Goal: Task Accomplishment & Management: Manage account settings

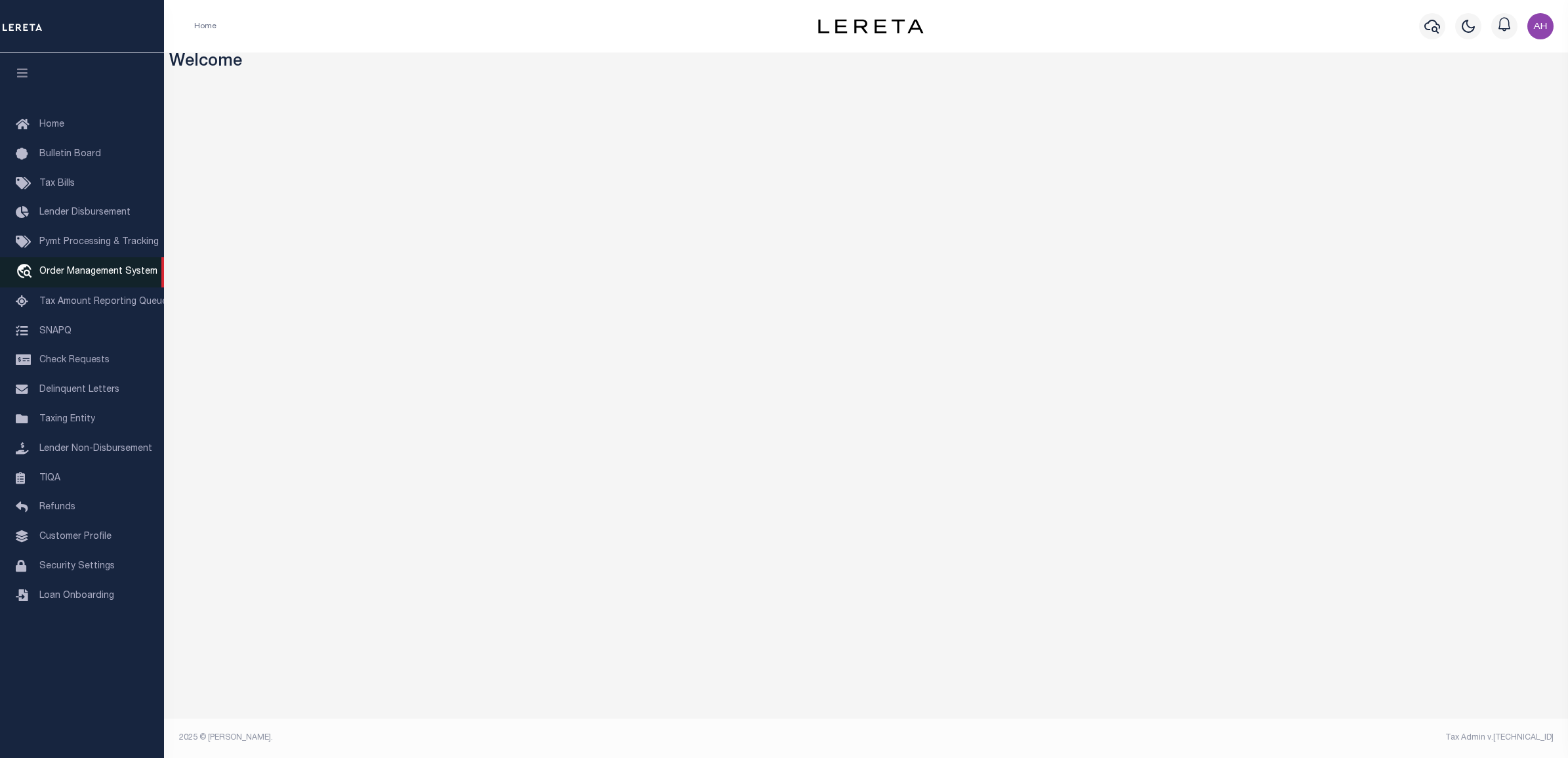
click at [97, 270] on span "Order Management System" at bounding box center [98, 271] width 118 height 9
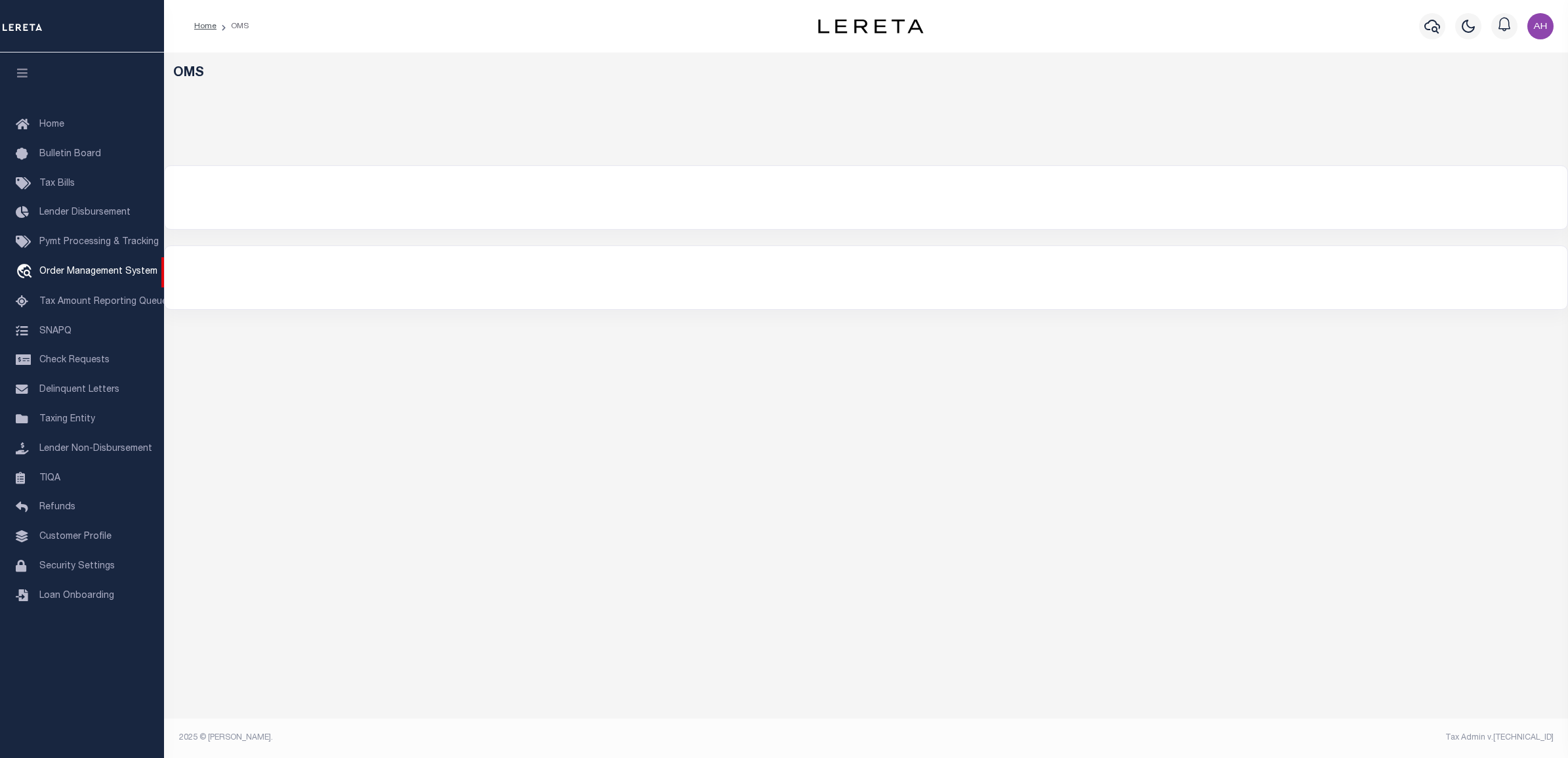
select select "200"
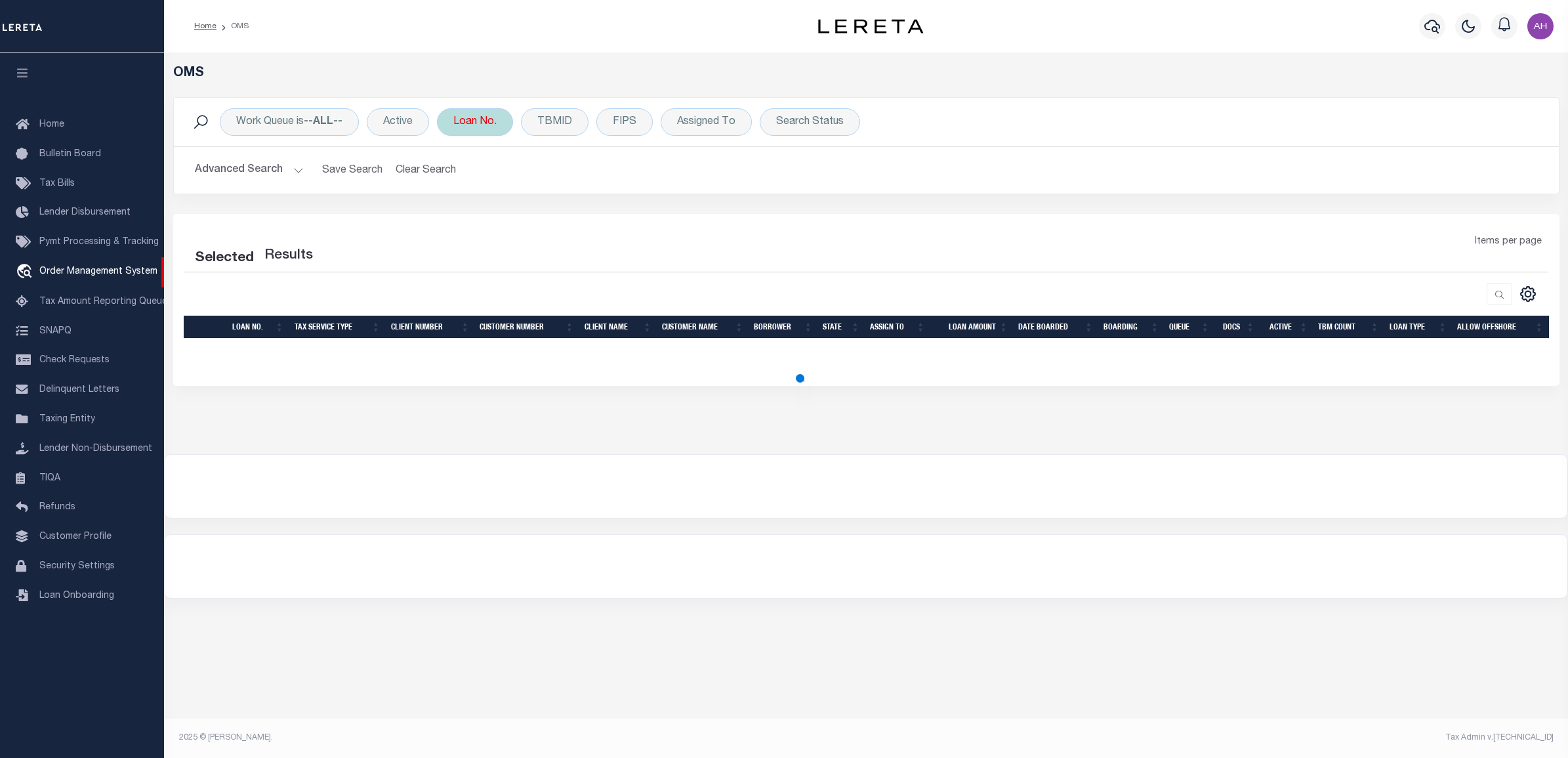
select select "200"
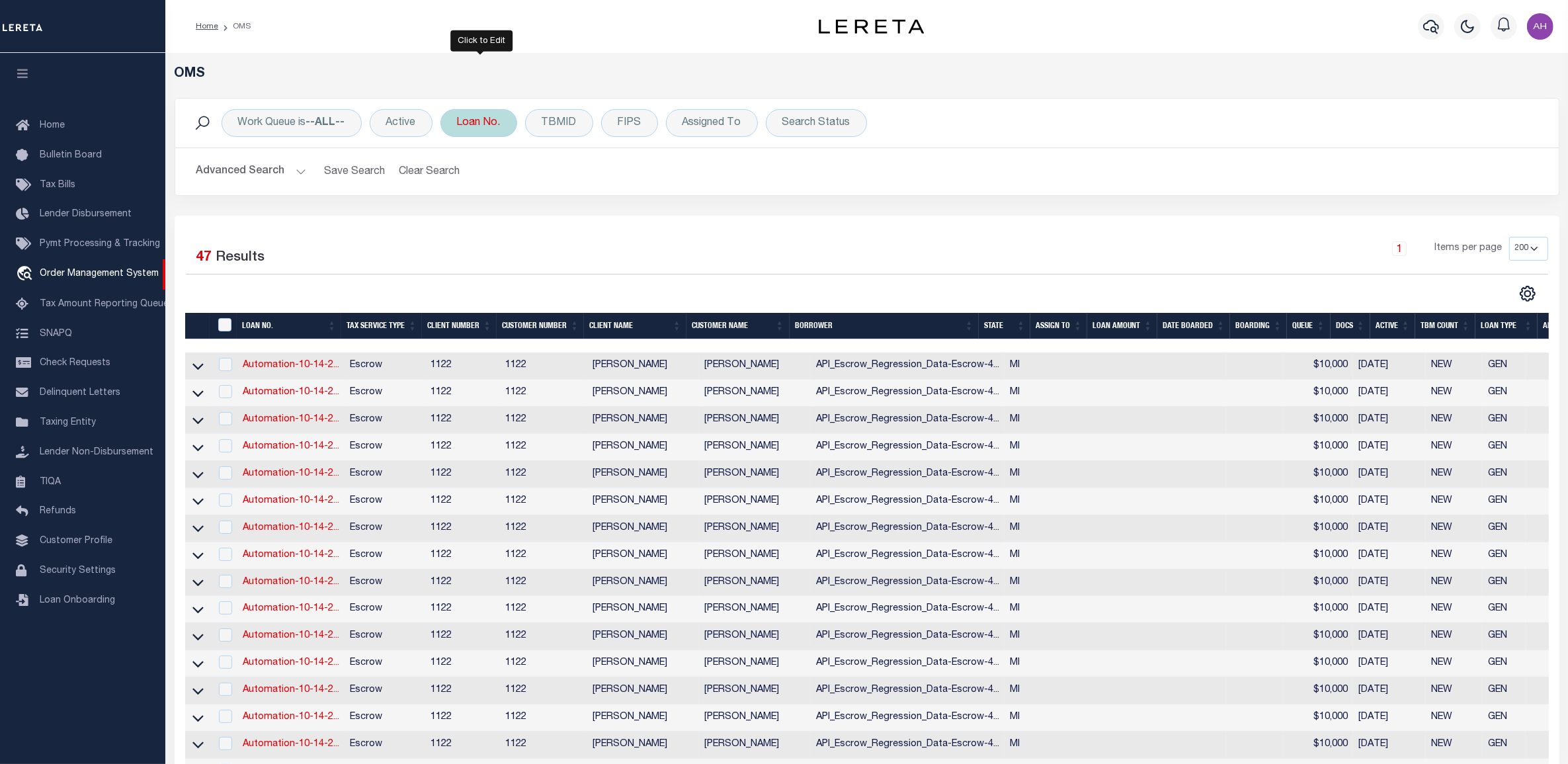
click at [470, 134] on div "Loan No." at bounding box center [478, 123] width 77 height 28
click at [494, 187] on input "text" at bounding box center [555, 188] width 194 height 25
type input "121506707"
click at [618, 214] on input "Apply" at bounding box center [632, 217] width 39 height 22
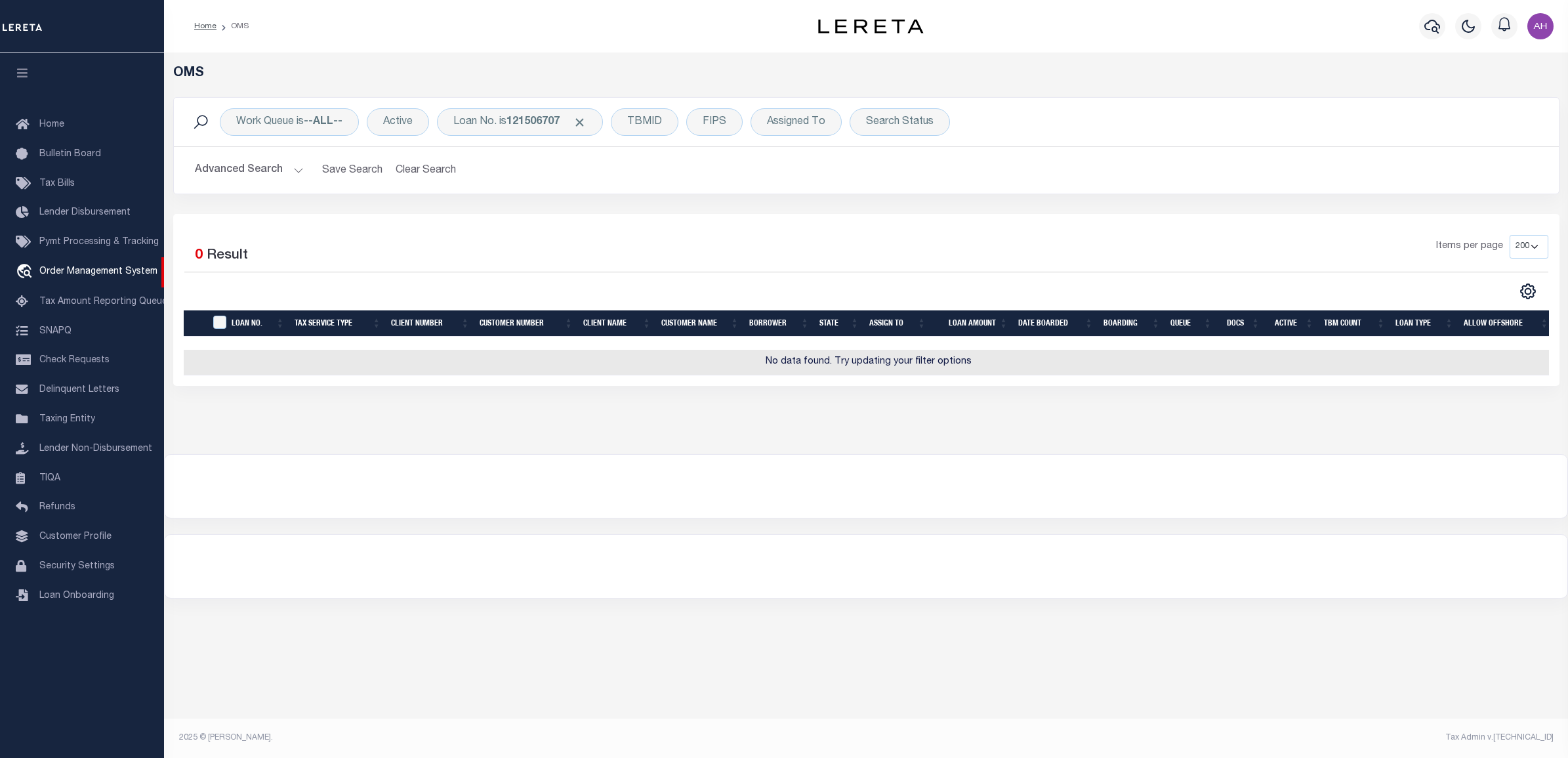
click at [277, 169] on button "Advanced Search" at bounding box center [249, 170] width 109 height 25
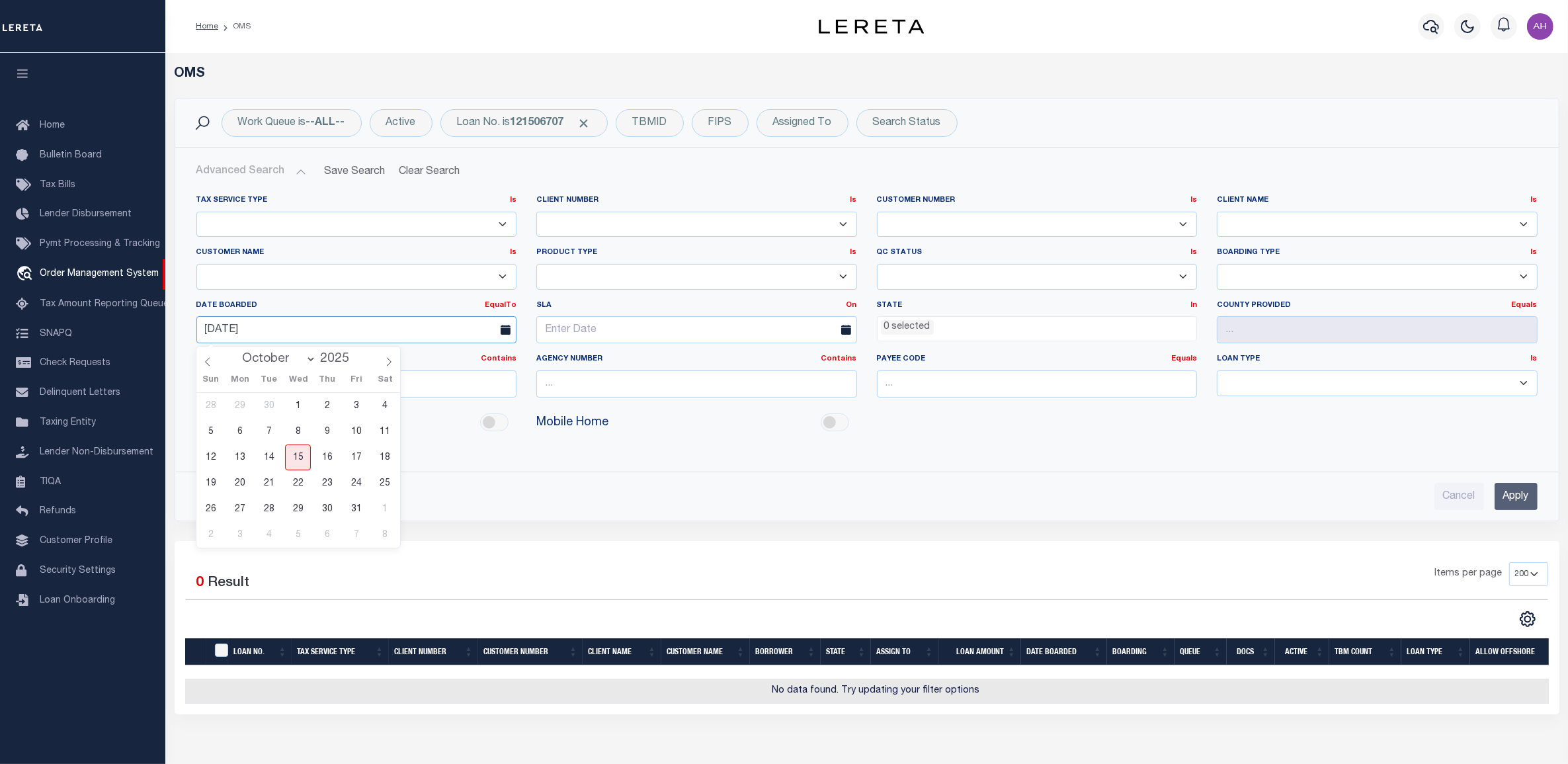
click at [245, 333] on input "[DATE]" at bounding box center [357, 330] width 321 height 27
click at [1526, 503] on input "Apply" at bounding box center [1516, 496] width 43 height 27
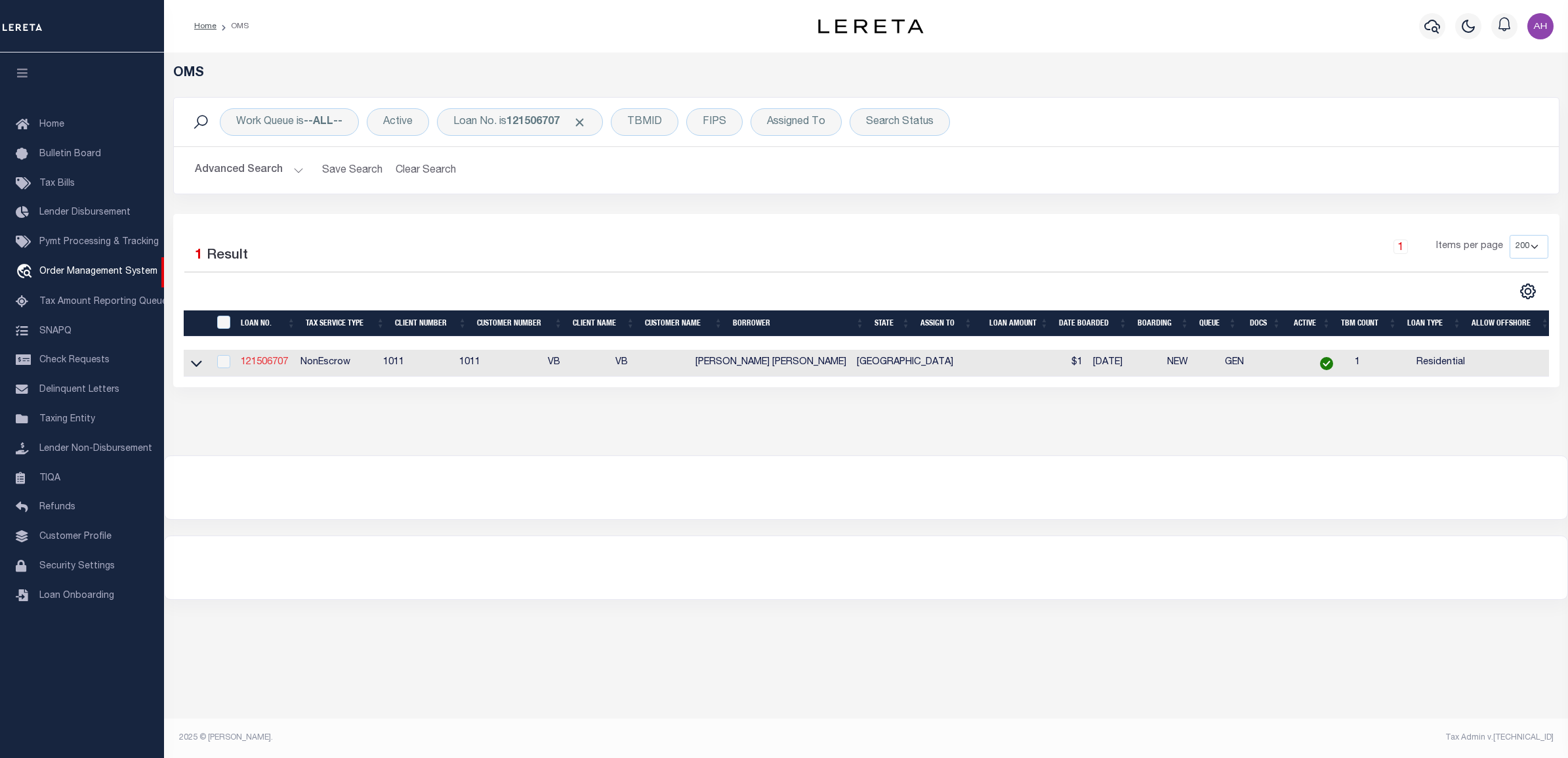
click at [259, 366] on link "121506707" at bounding box center [264, 362] width 47 height 9
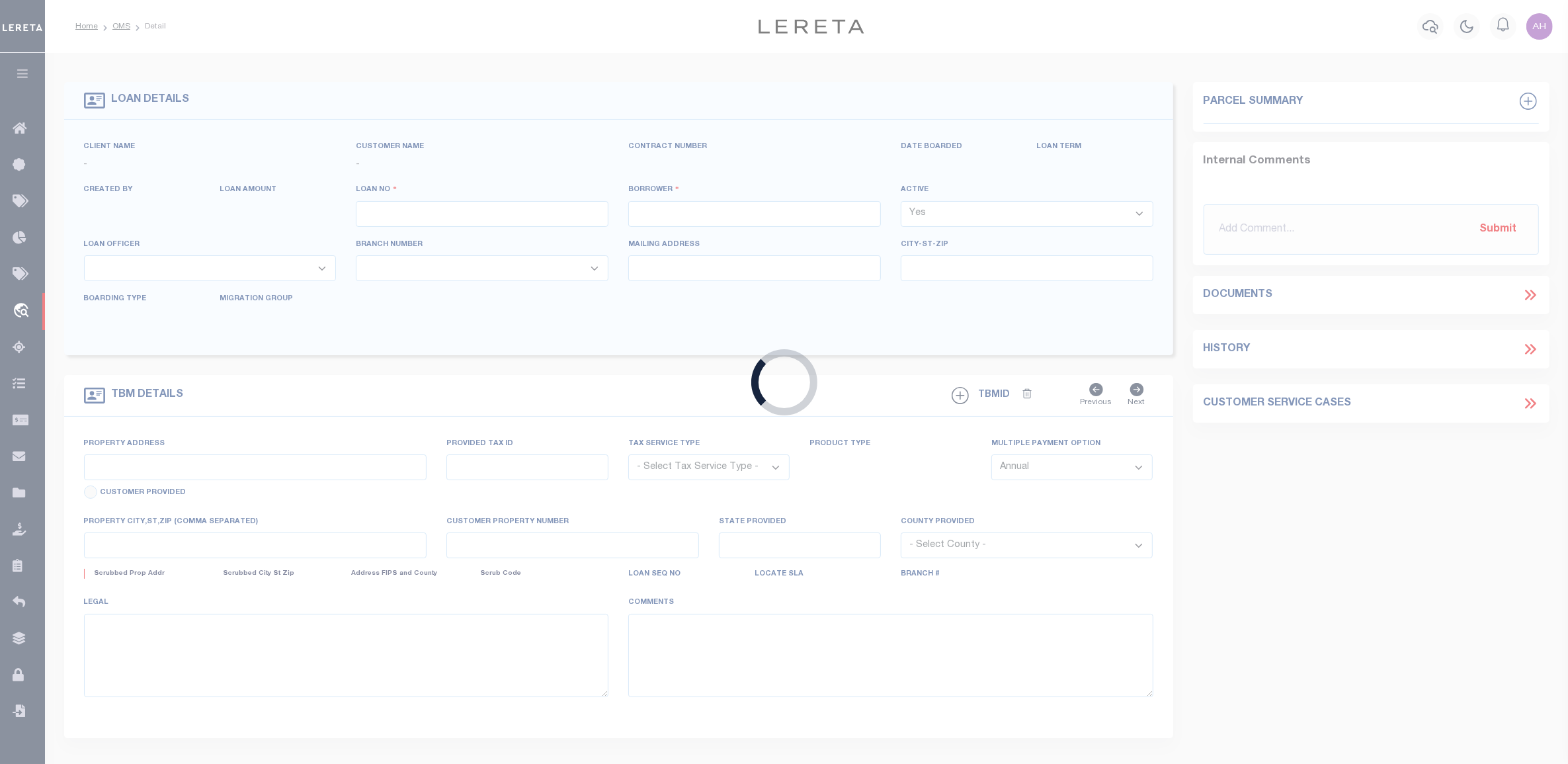
type input "121506707"
type input "[PERSON_NAME] [PERSON_NAME]"
select select
type input "[DATE]"
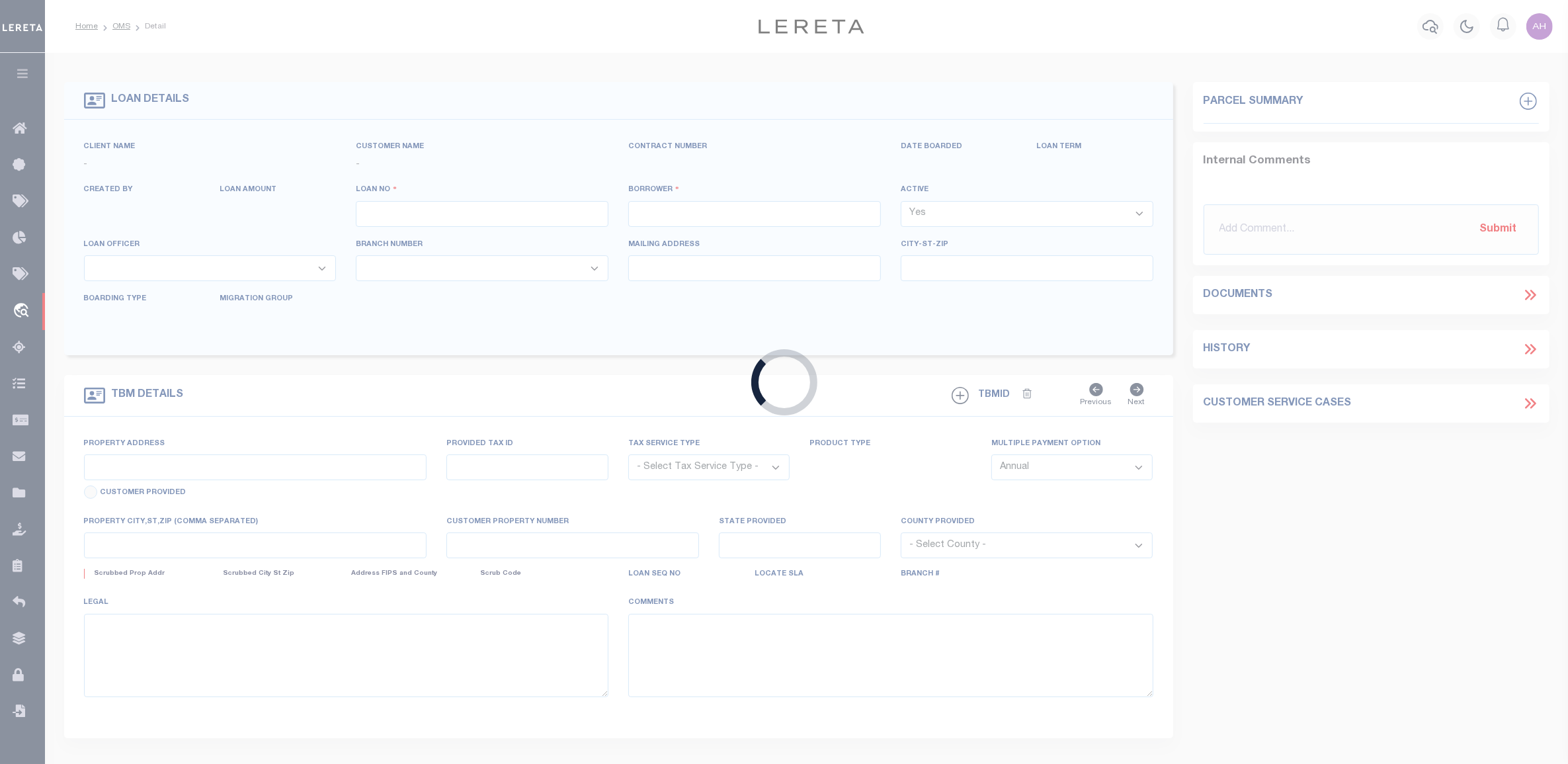
select select "10"
select select "NonEscrow"
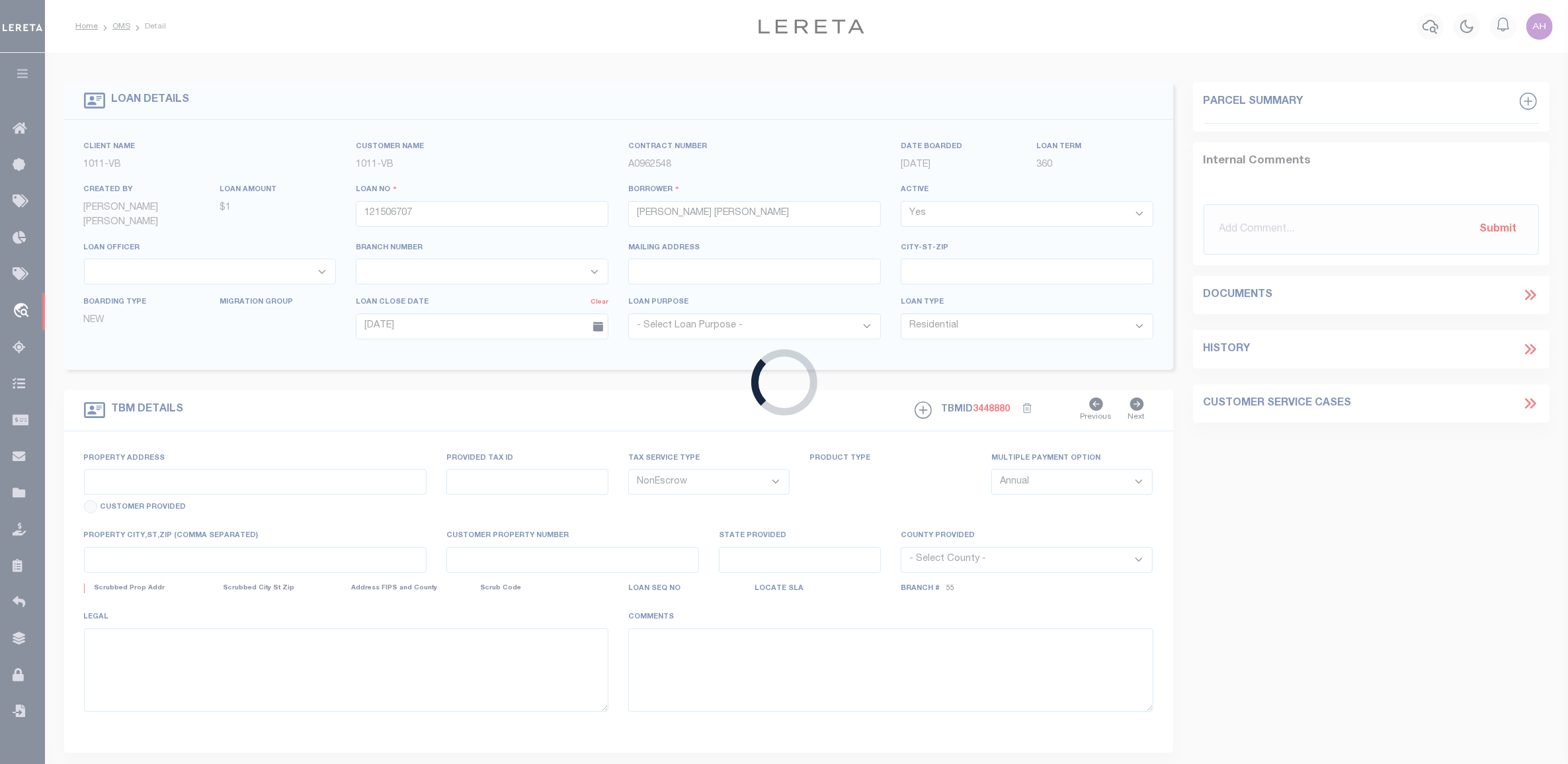
select select "7528"
select select "69"
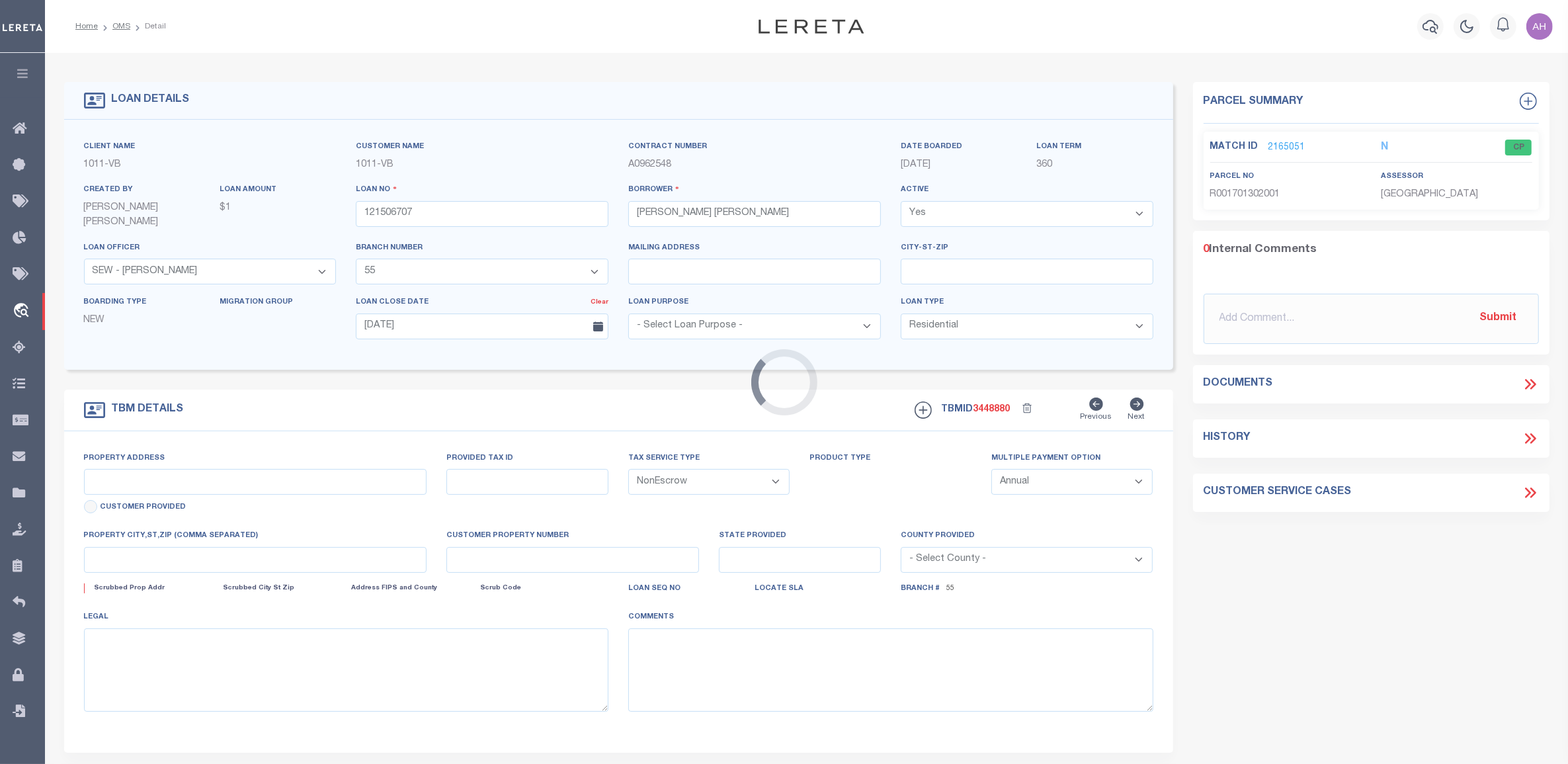
type input "1517 FARINGDON DR"
select select
type input "PLANO TX 75075-2746"
type input "[GEOGRAPHIC_DATA]"
select select
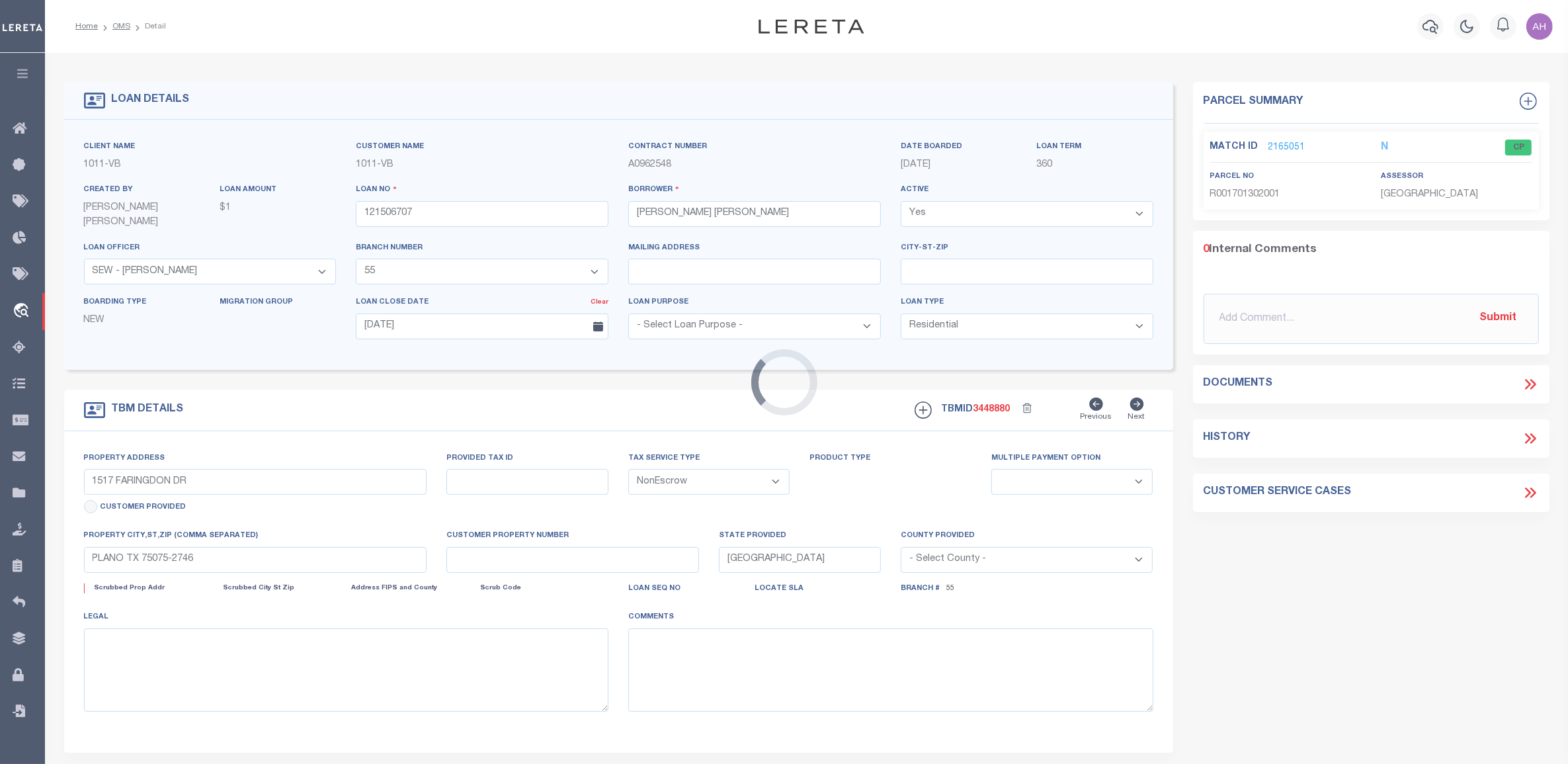
type textarea "LOT 20, BLOCK M, BRIARMEADE PHASE IV [GEOGRAPHIC_DATA]"
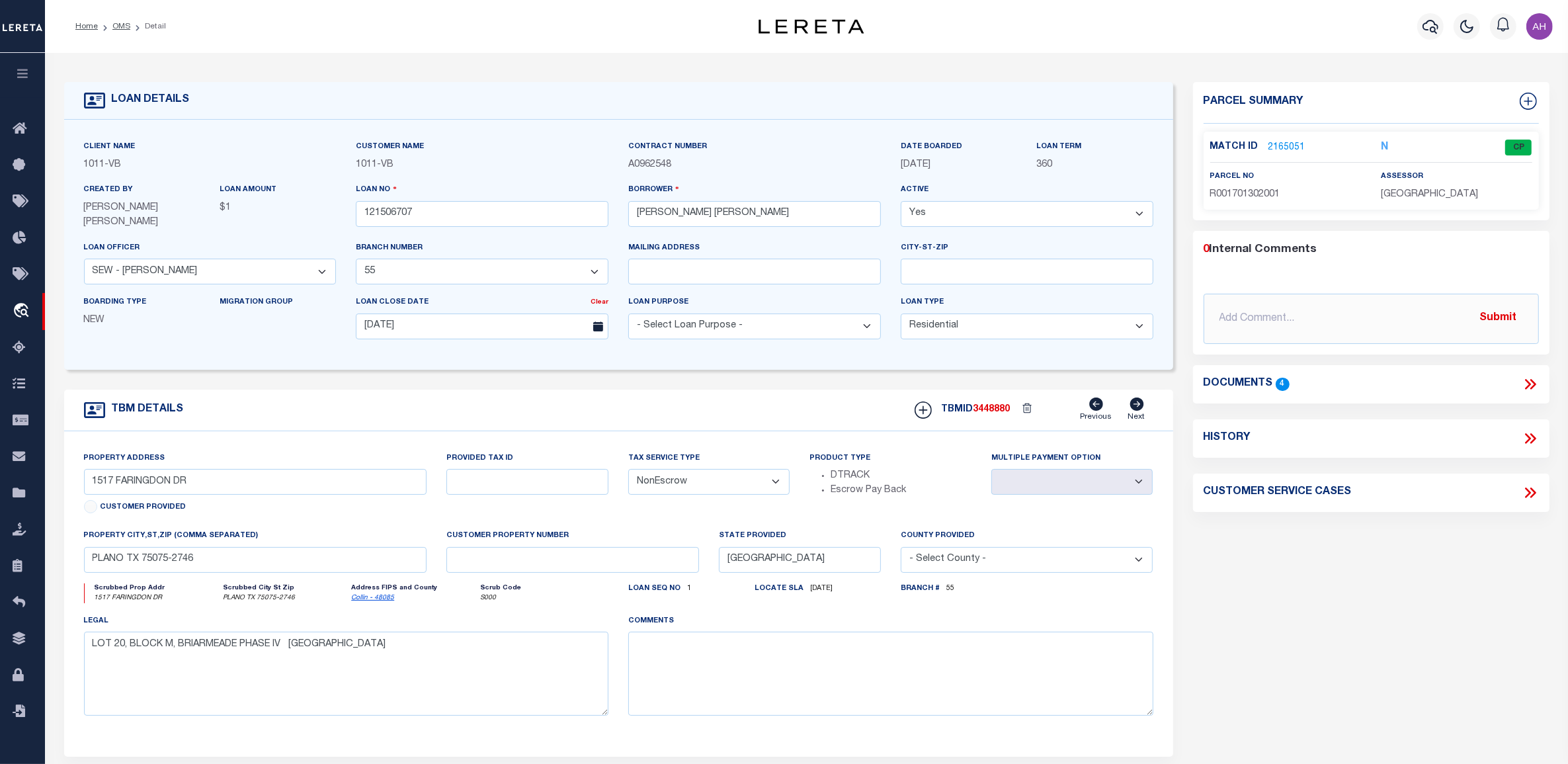
click at [1531, 381] on icon at bounding box center [1530, 384] width 17 height 17
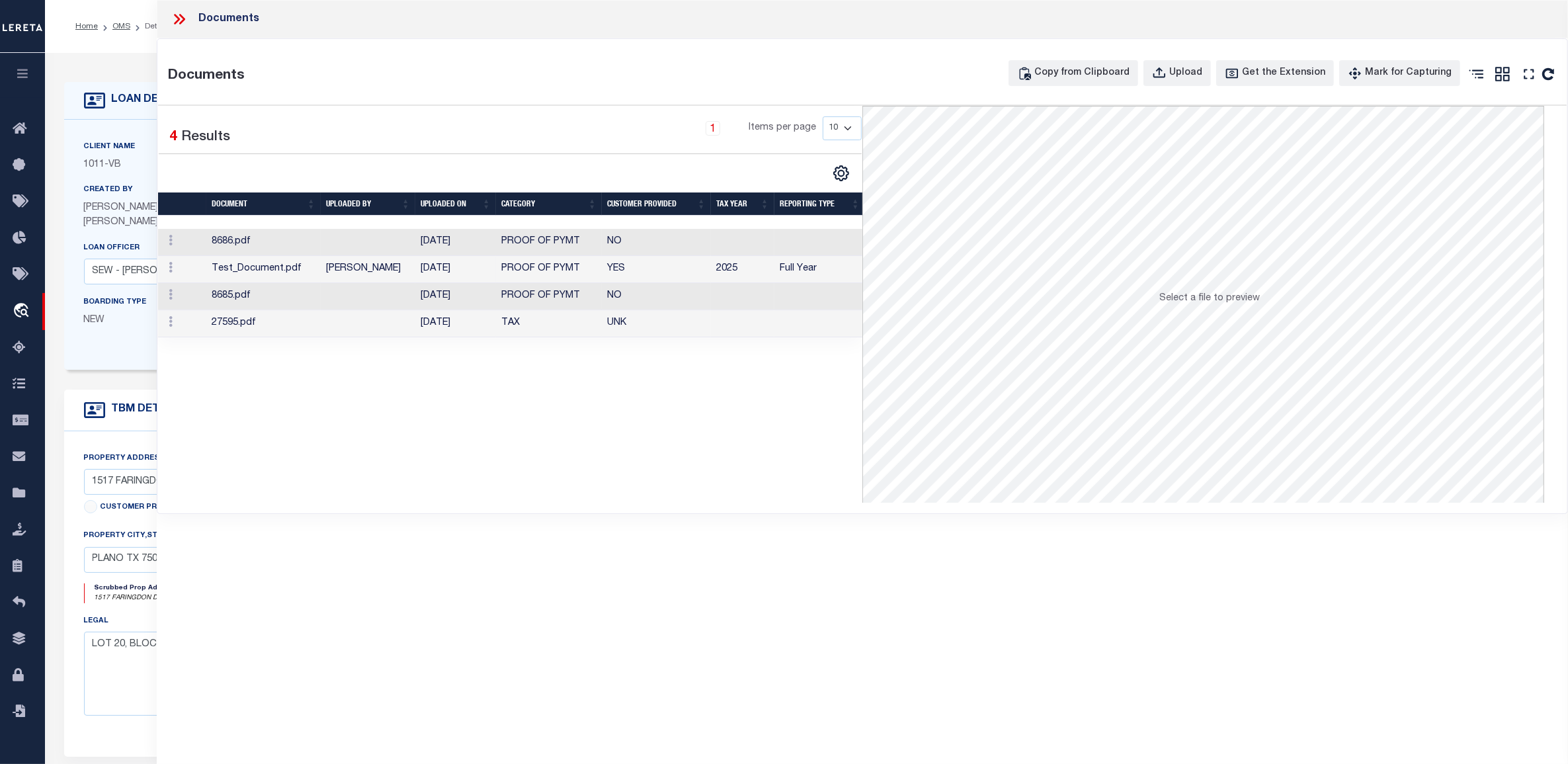
click at [687, 272] on td "YES" at bounding box center [657, 269] width 109 height 27
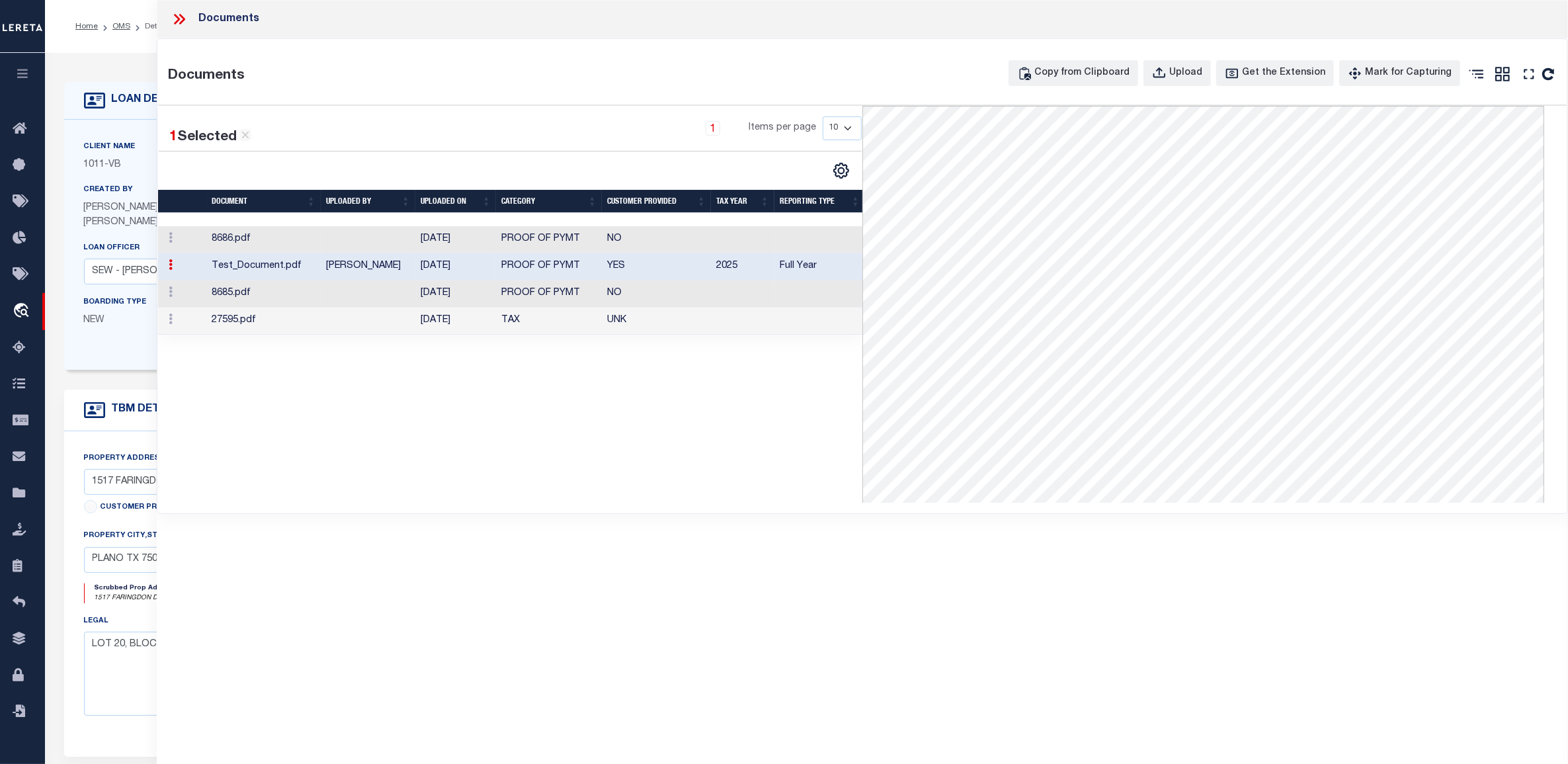
click at [653, 600] on div "Documents Documents Copy from Clipboard Upload Get the Extension Mark for Captu…" at bounding box center [862, 363] width 1411 height 727
